Goal: Information Seeking & Learning: Find specific fact

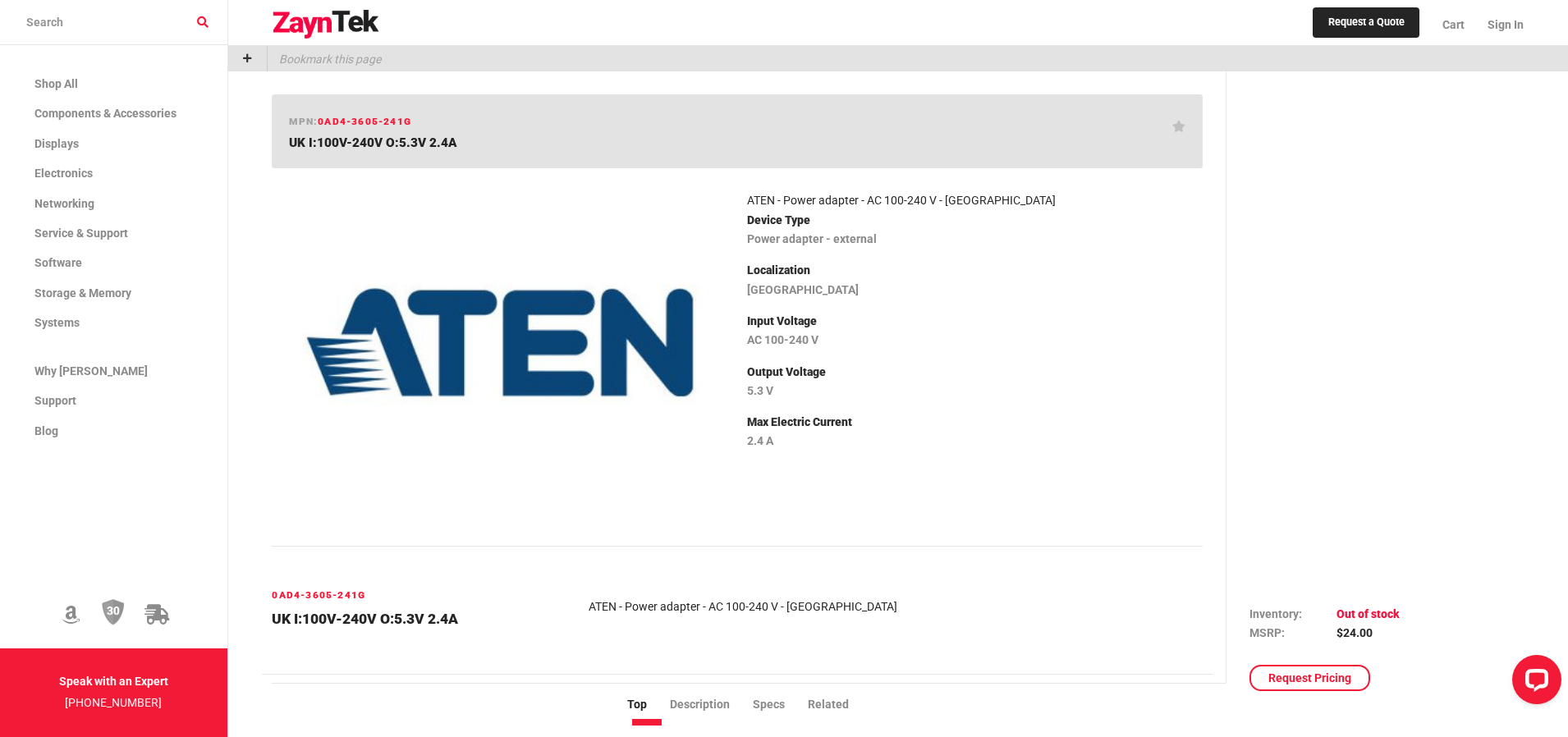
click at [385, 147] on span "UK I:100V-240V O:5.3V 2.4A" at bounding box center [372, 142] width 167 height 14
click at [355, 131] on div "mpn: 0AD4-3605-241G [GEOGRAPHIC_DATA] I:100V-240V O:5.3V 2.4A" at bounding box center [736, 131] width 930 height 74
drag, startPoint x: 429, startPoint y: 123, endPoint x: 342, endPoint y: 119, distance: 87.1
click at [342, 119] on div "mpn: 0AD4-3605-241G [GEOGRAPHIC_DATA] I:100V-240V O:5.3V 2.4A" at bounding box center [736, 131] width 930 height 74
click at [339, 145] on span "UK I:100V-240V O:5.3V 2.4A" at bounding box center [372, 142] width 167 height 14
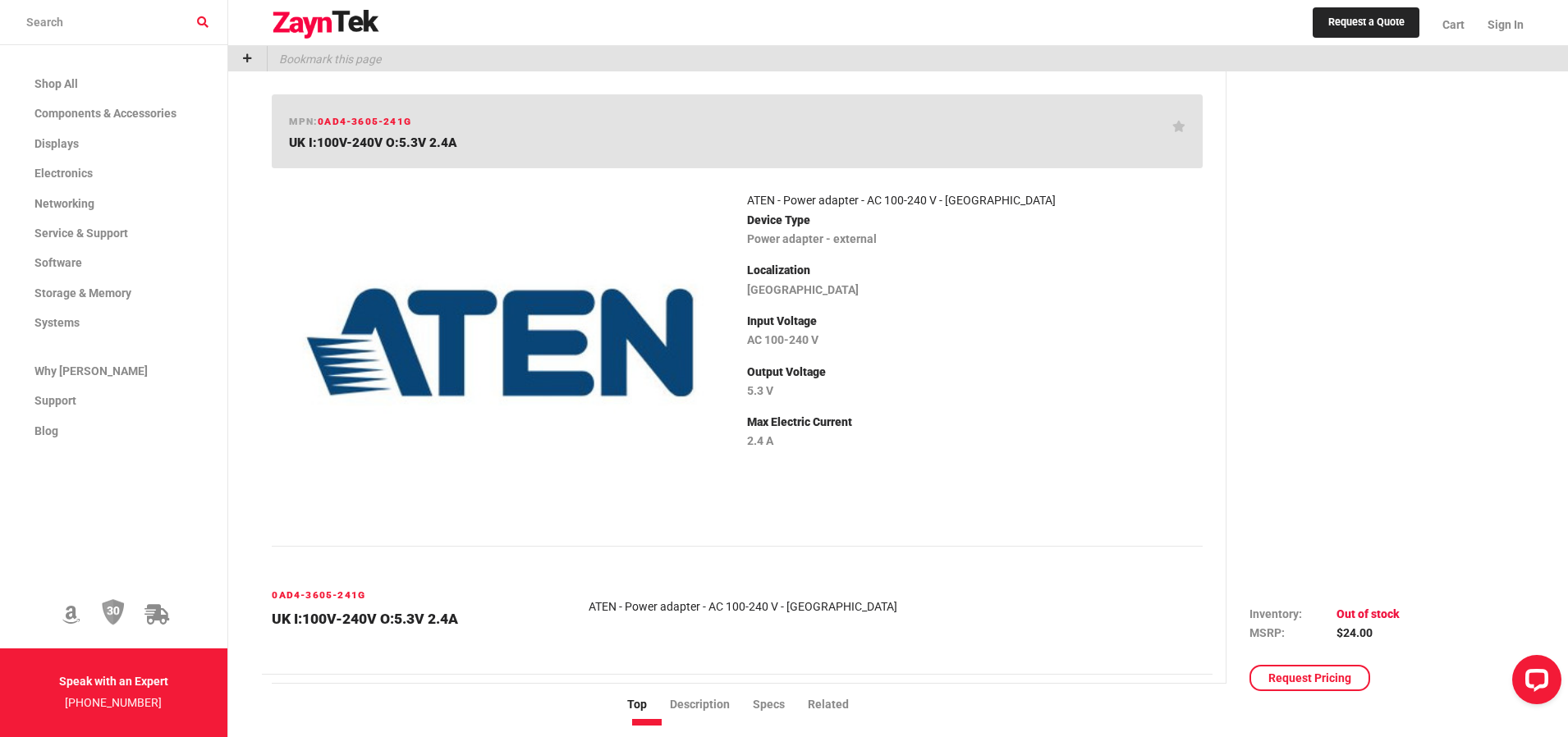
click at [326, 142] on span "UK I:100V-240V O:5.3V 2.4A" at bounding box center [372, 142] width 167 height 14
drag, startPoint x: 457, startPoint y: 140, endPoint x: 442, endPoint y: 141, distance: 15.0
click at [446, 141] on h1 "UK I:100V-240V O:5.3V 2.4A" at bounding box center [730, 142] width 883 height 16
click at [359, 123] on span "0AD4-3605-241G" at bounding box center [364, 122] width 94 height 12
drag, startPoint x: 315, startPoint y: 145, endPoint x: 453, endPoint y: 156, distance: 138.4
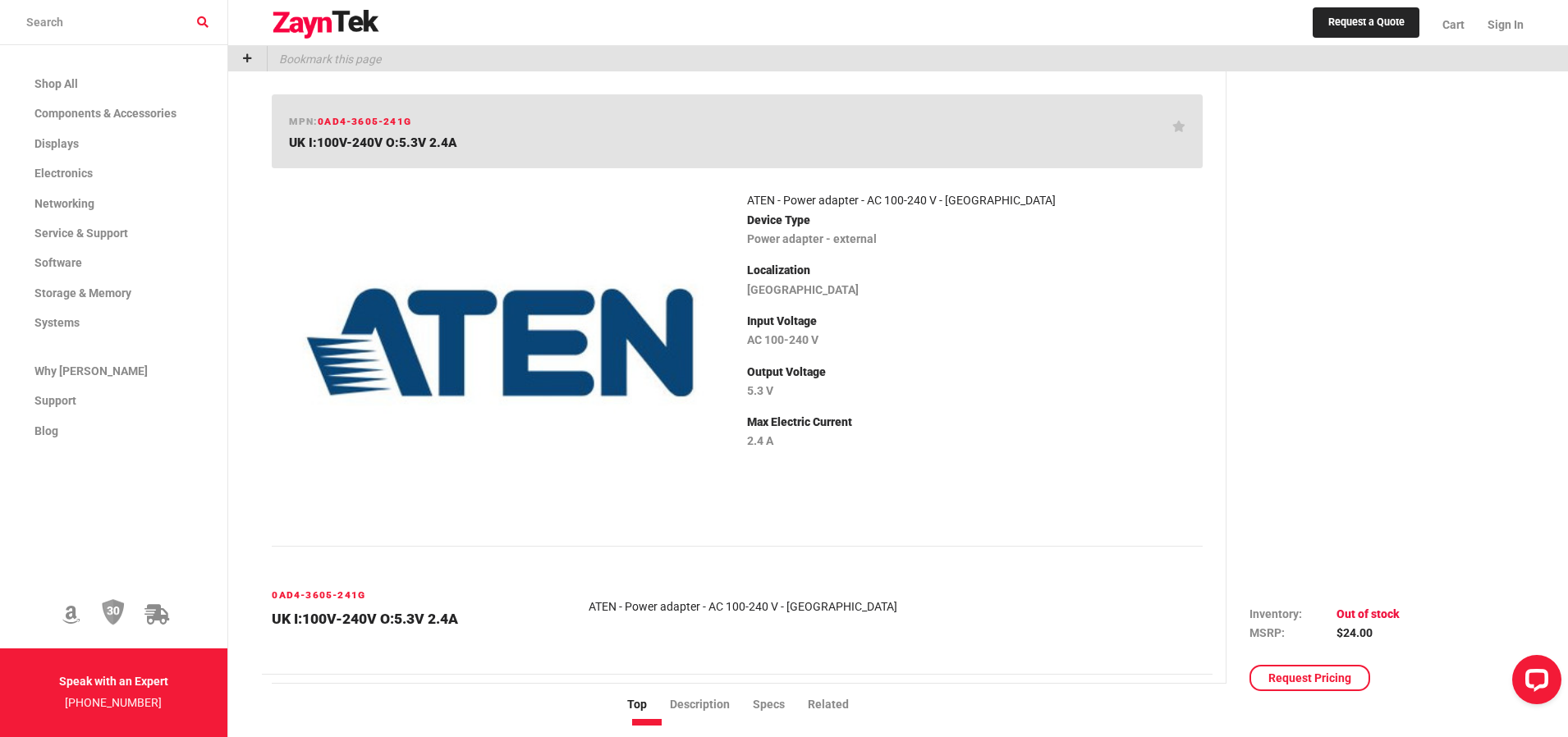
click at [453, 156] on div "mpn: 0AD4-3605-241G [GEOGRAPHIC_DATA] I:100V-240V O:5.3V 2.4A" at bounding box center [736, 131] width 930 height 74
click at [494, 150] on h1 "UK I:100V-240V O:5.3V 2.4A" at bounding box center [730, 142] width 883 height 16
click at [665, 349] on img at bounding box center [499, 343] width 429 height 323
